Goal: Task Accomplishment & Management: Manage account settings

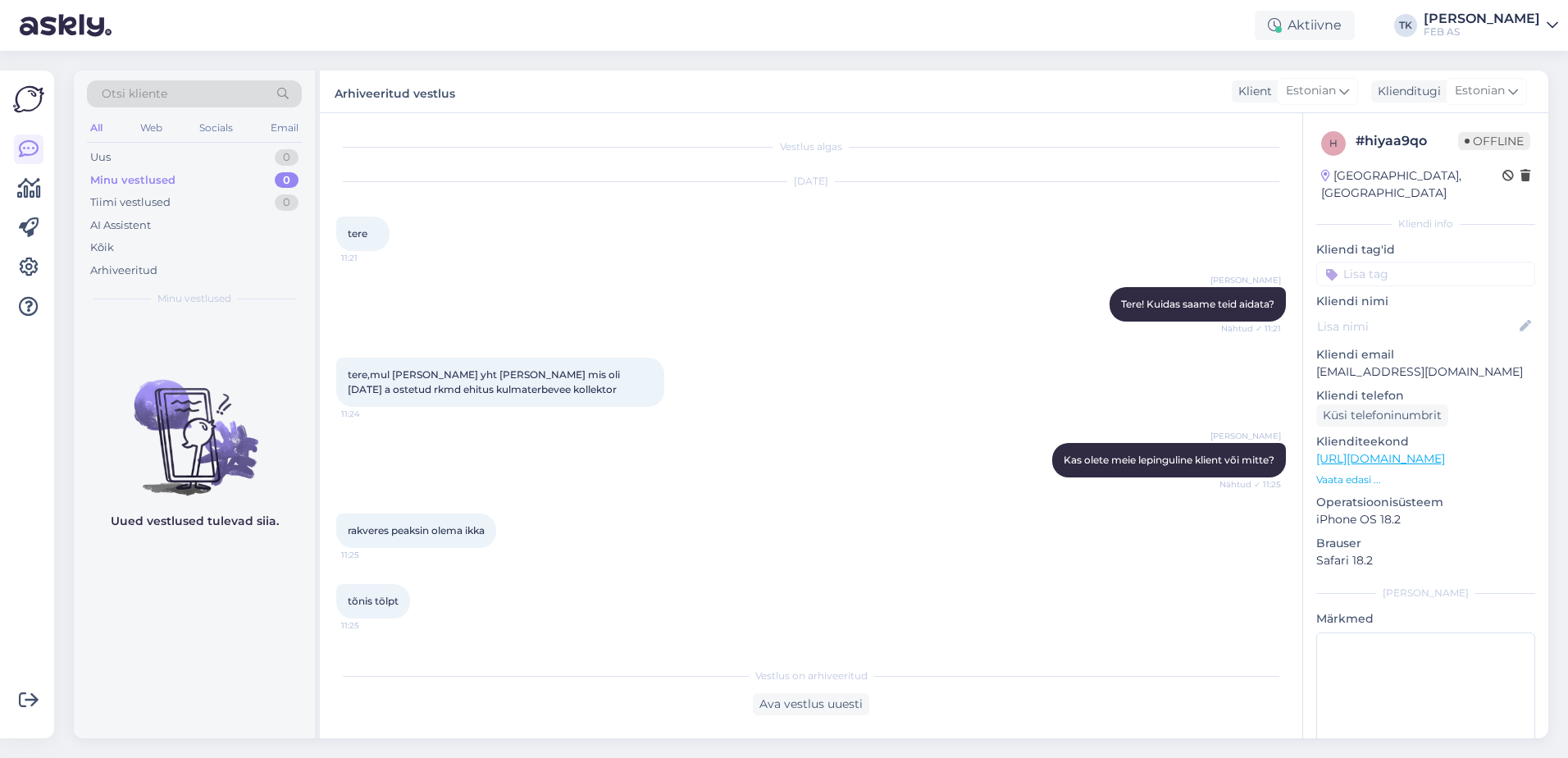
scroll to position [2842, 0]
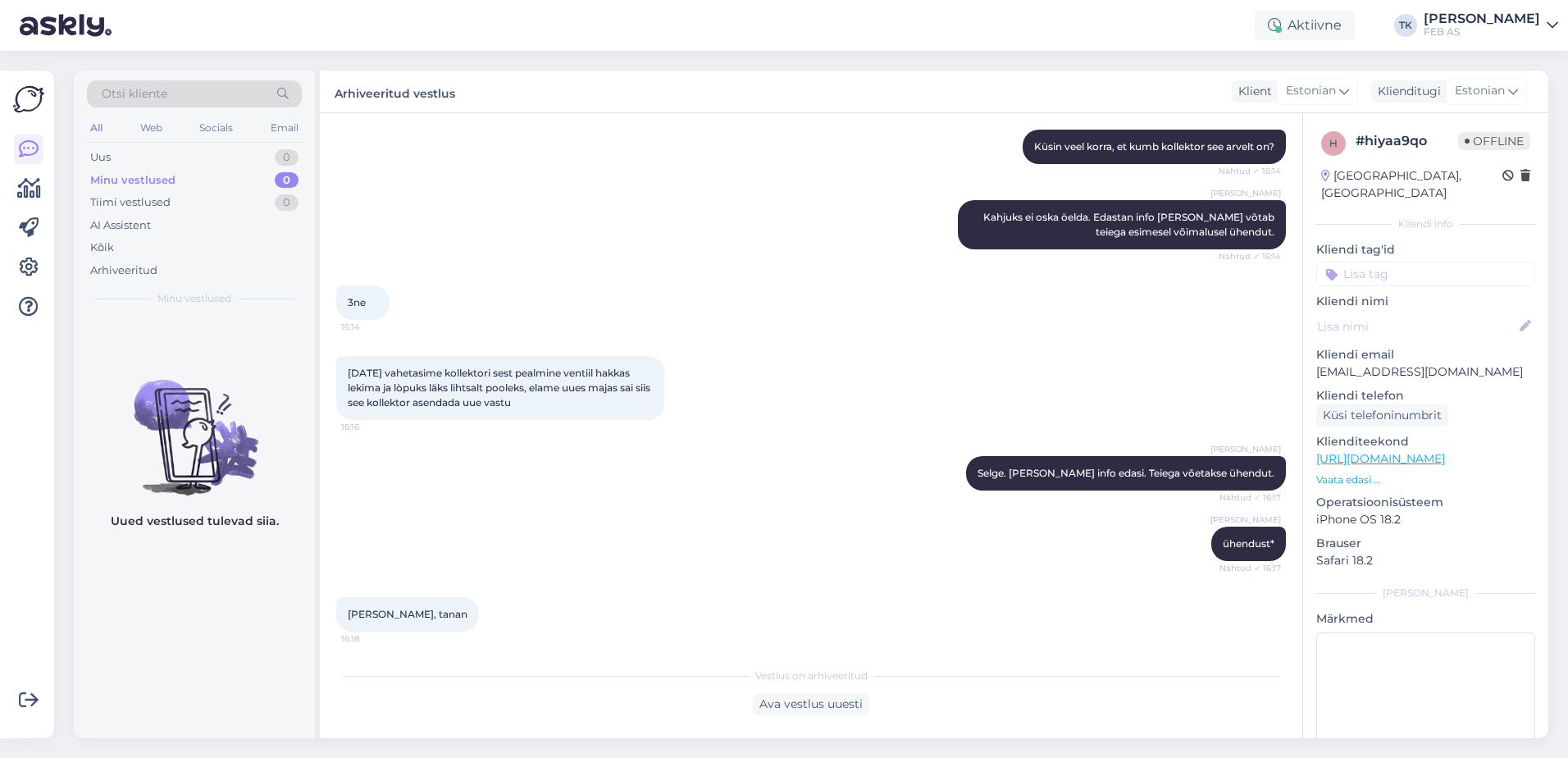
click at [1535, 20] on div "[PERSON_NAME]" at bounding box center [1482, 19] width 117 height 13
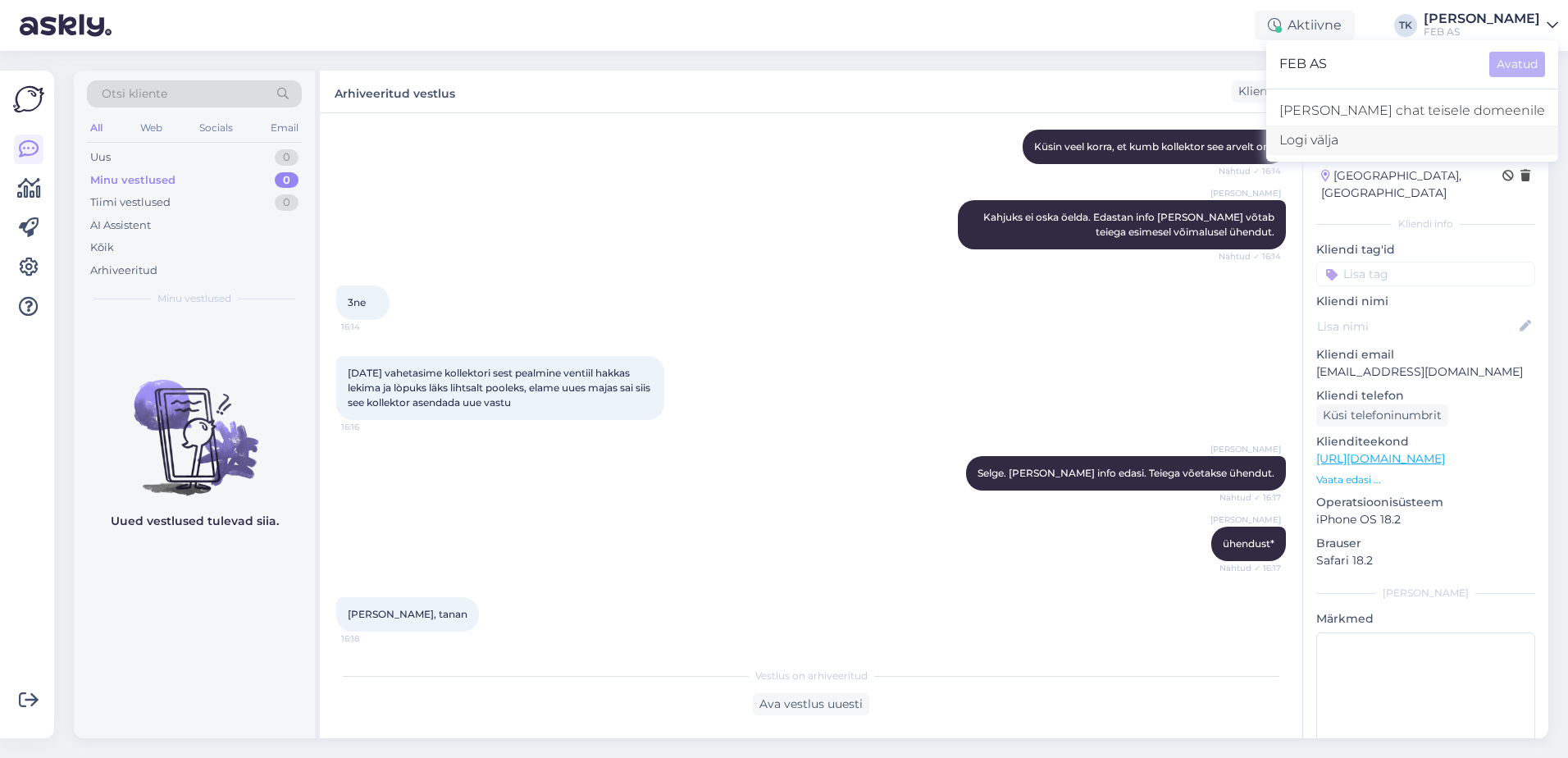
click at [1432, 136] on div "Logi välja" at bounding box center [1413, 139] width 292 height 29
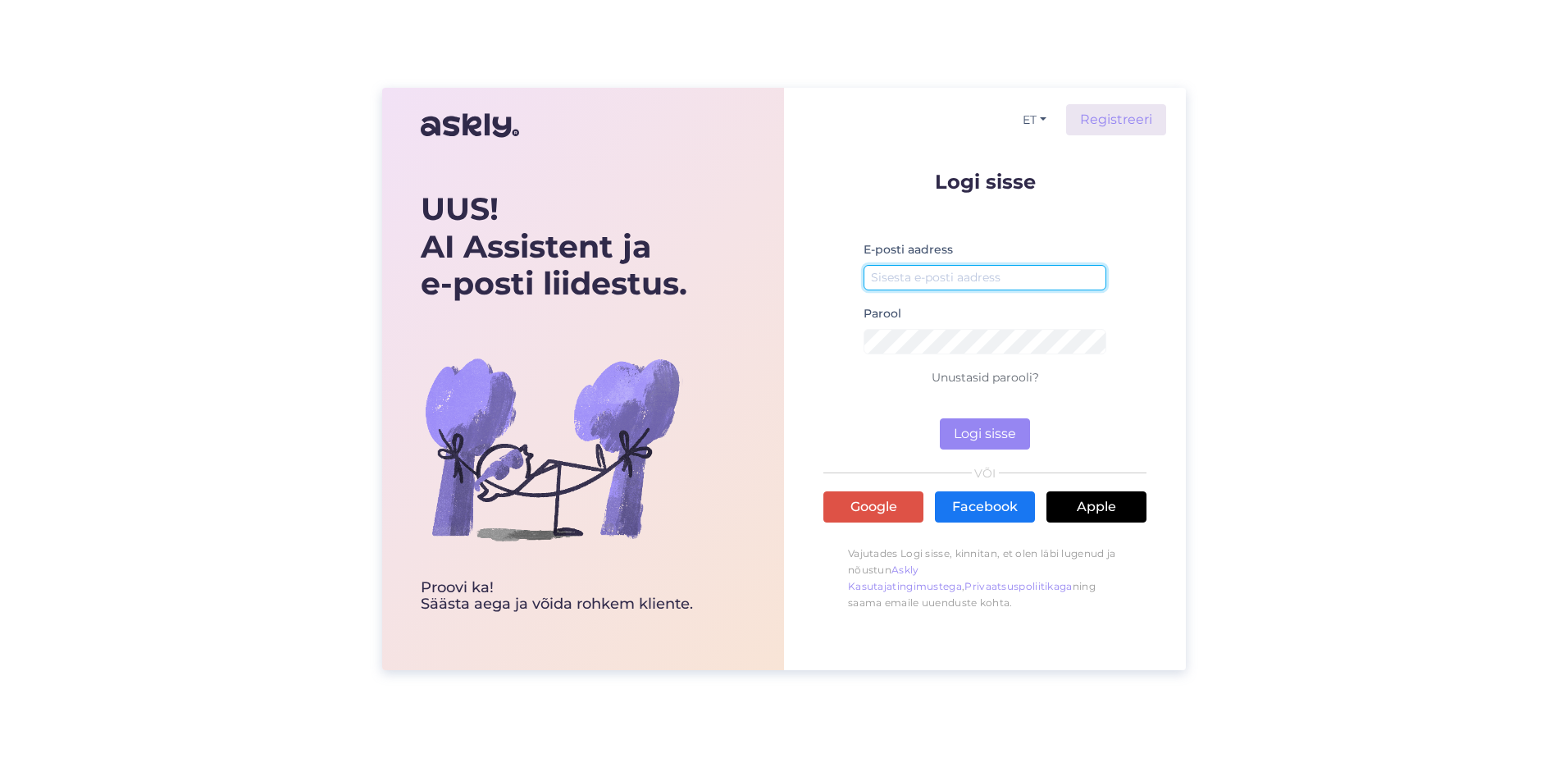
click at [975, 285] on input "email" at bounding box center [985, 278] width 243 height 25
type input "triinu.kaldas@feb.ee"
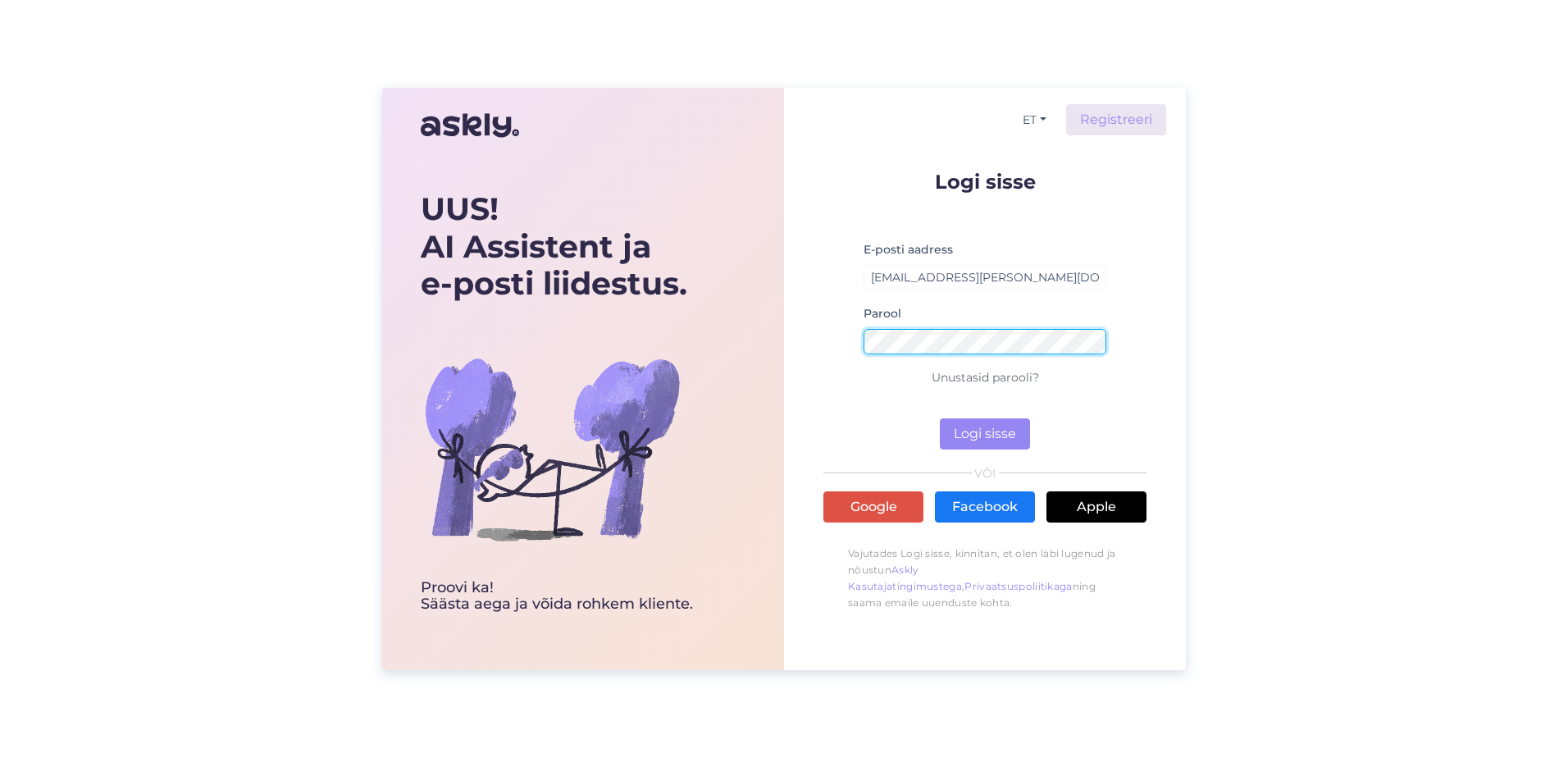
click at [940, 418] on button "Logi sisse" at bounding box center [985, 433] width 90 height 31
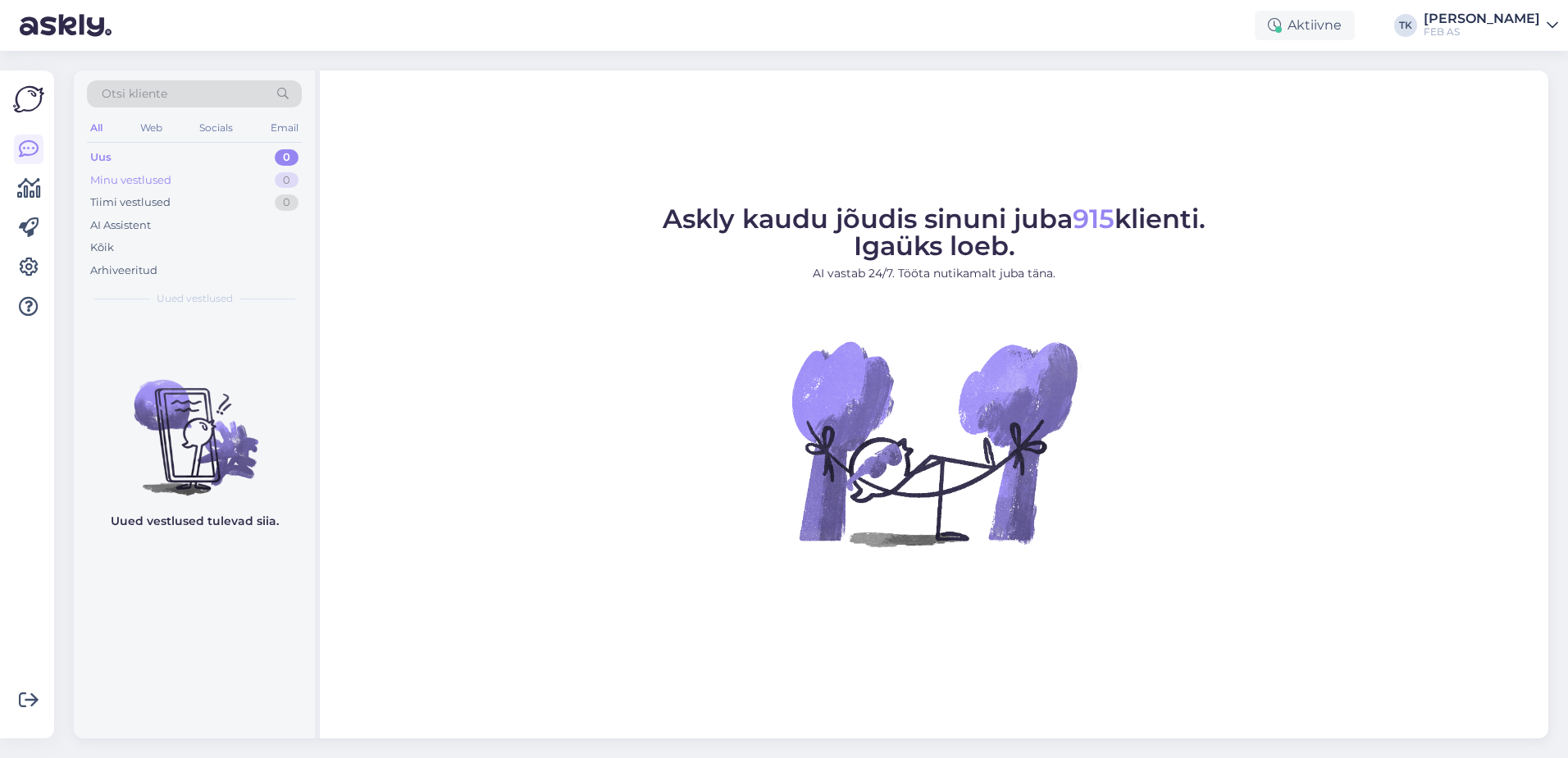
click at [197, 182] on div "Minu vestlused 0" at bounding box center [194, 181] width 215 height 23
click at [183, 194] on div "Tiimi vestlused 0" at bounding box center [194, 202] width 215 height 23
click at [25, 188] on icon at bounding box center [28, 188] width 24 height 20
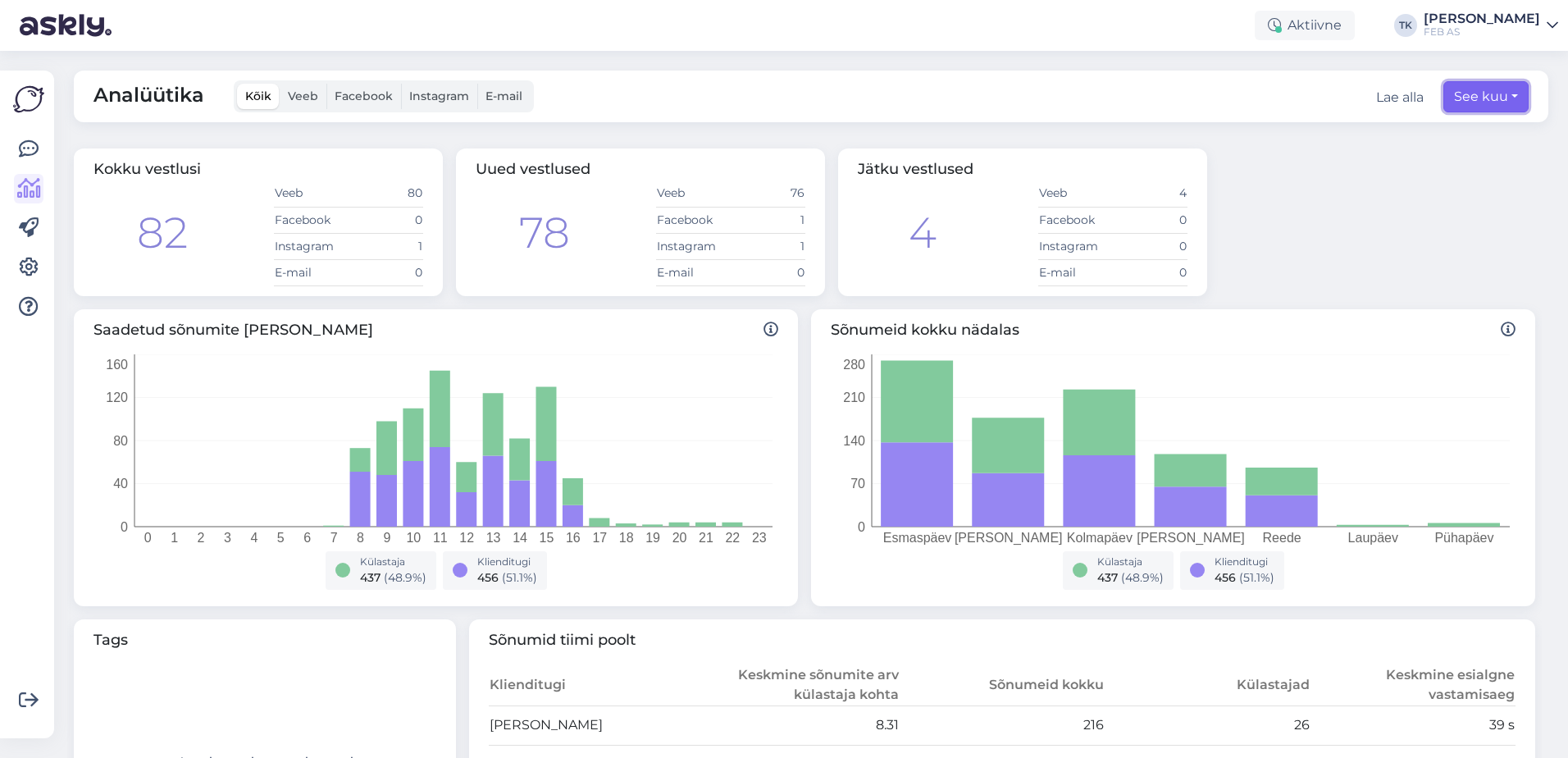
click at [1464, 98] on button "See kuu" at bounding box center [1486, 96] width 86 height 31
select select "7"
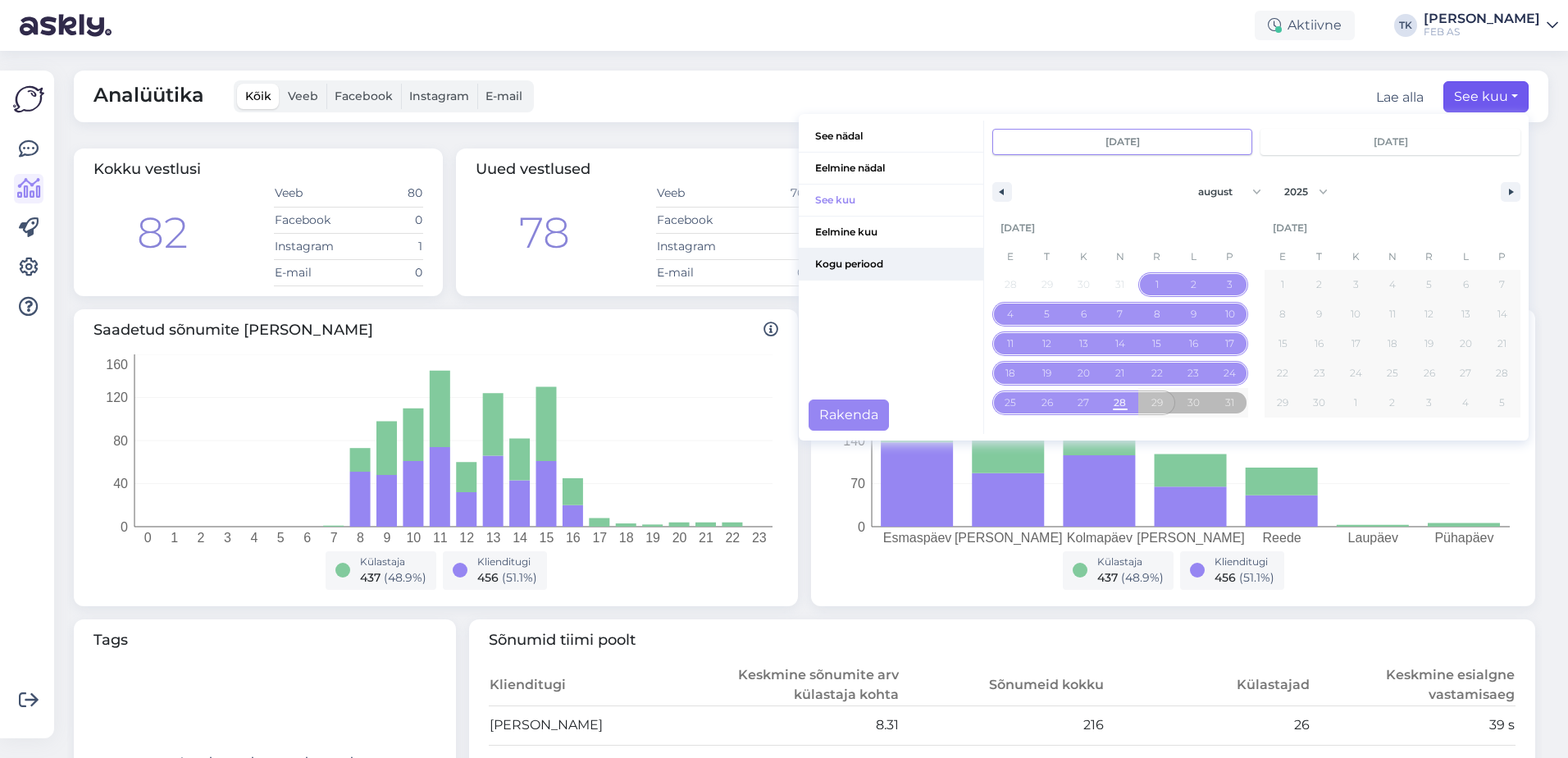
click at [881, 261] on span "Kogu periood" at bounding box center [891, 264] width 184 height 31
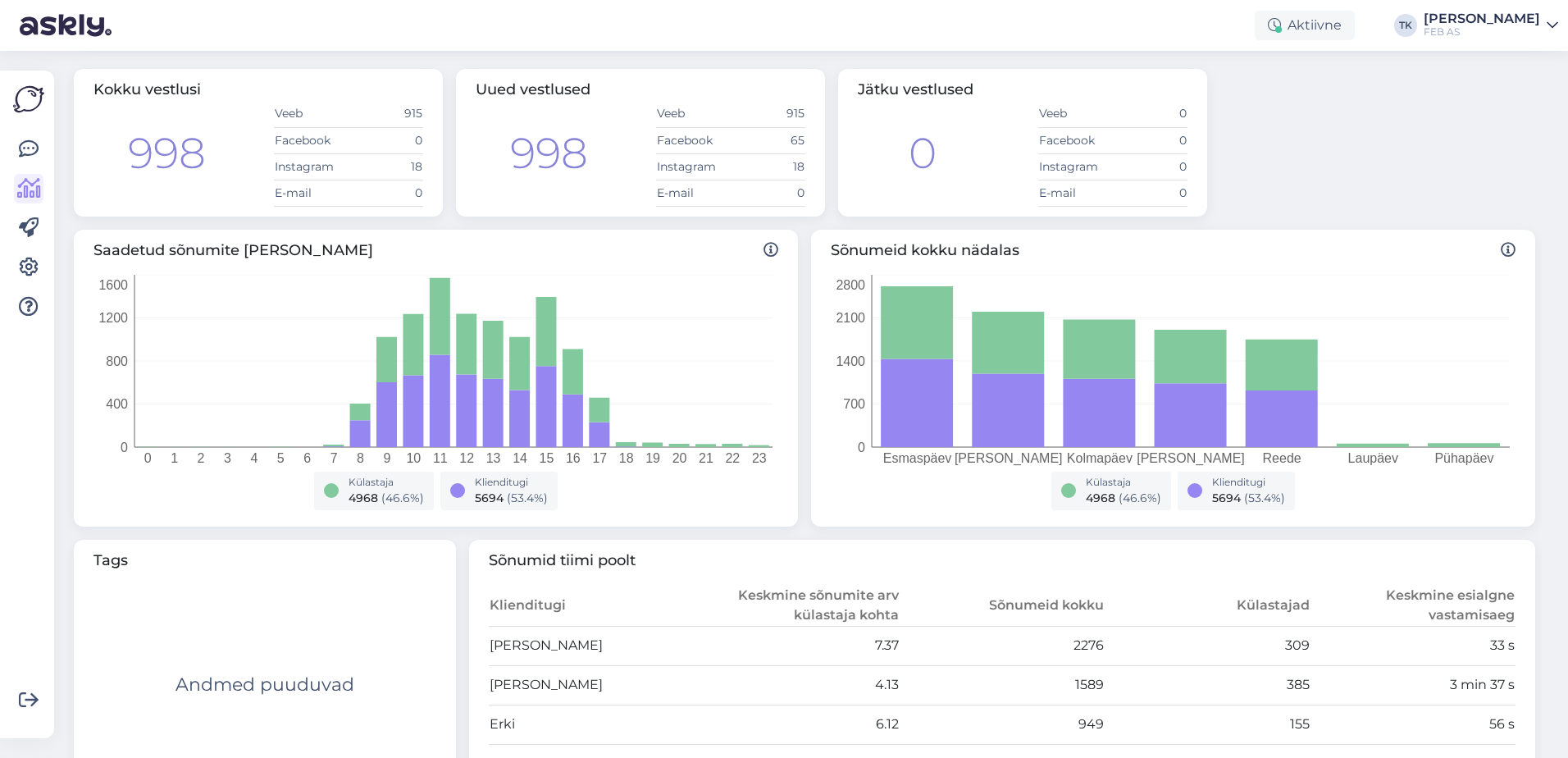
scroll to position [82, 0]
click at [20, 147] on icon at bounding box center [28, 149] width 20 height 20
